Goal: Task Accomplishment & Management: Manage account settings

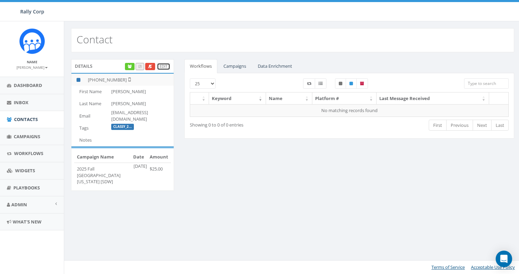
click at [162, 65] on link "Edit" at bounding box center [163, 66] width 13 height 7
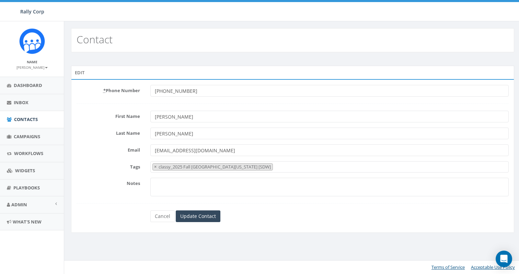
select select "classy_2025 Fall [GEOGRAPHIC_DATA][US_STATE] [SDW]"
click at [162, 216] on link "Cancel" at bounding box center [162, 216] width 24 height 12
